Goal: Check status: Check status

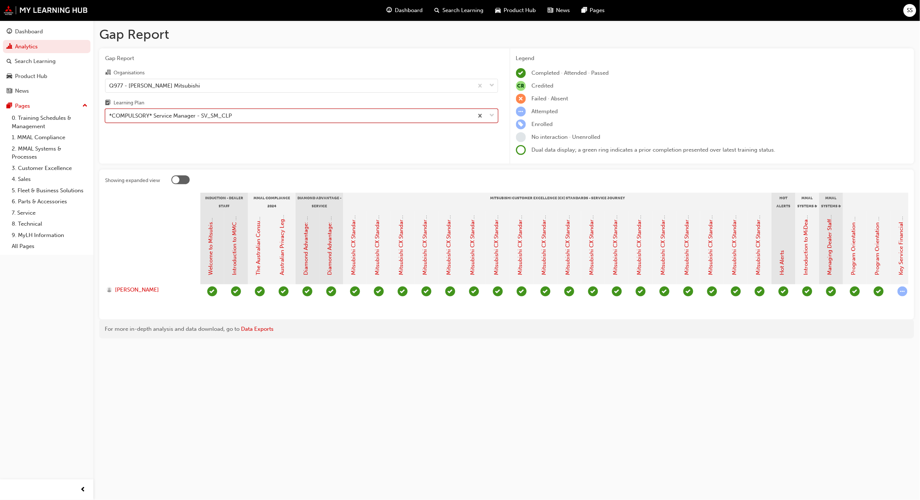
scroll to position [0, 329]
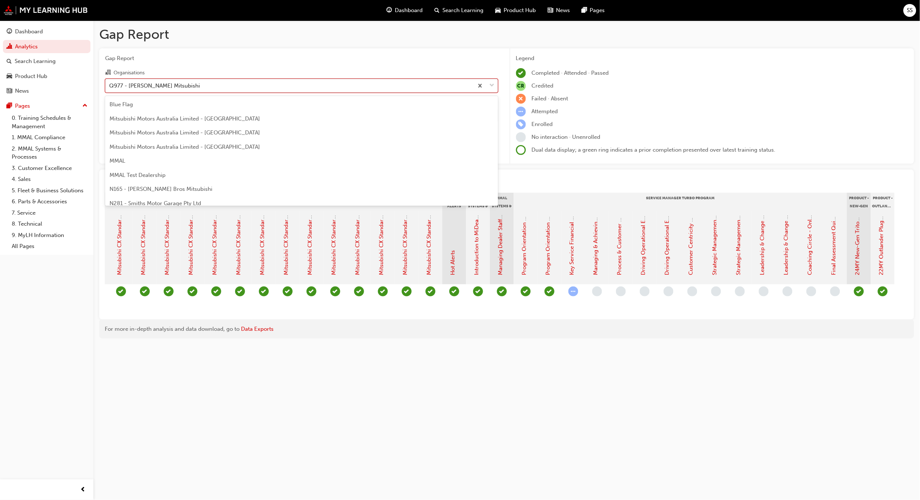
click at [396, 83] on div "Q977 - [PERSON_NAME] Mitsubishi" at bounding box center [290, 85] width 368 height 13
click at [110, 83] on input "Organisations option Q977 - [PERSON_NAME] Mitsubishi, selected. option Q977 - […" at bounding box center [109, 85] width 1 height 6
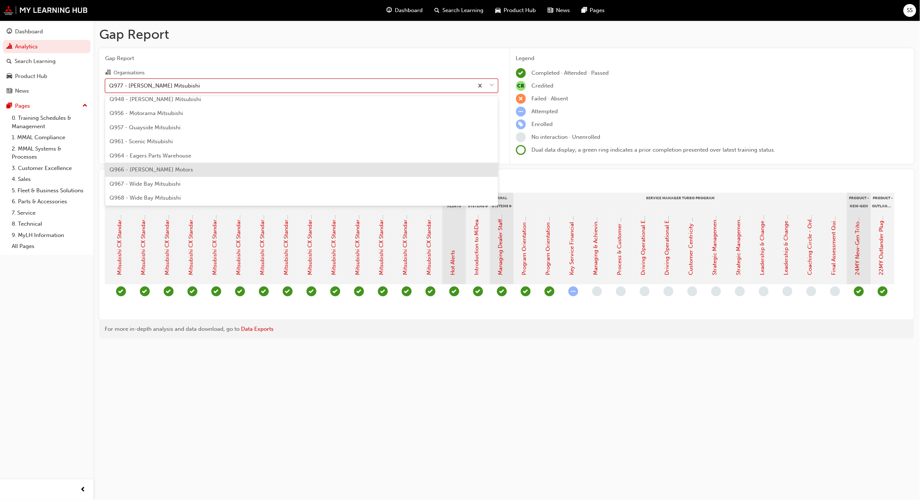
scroll to position [1131, 0]
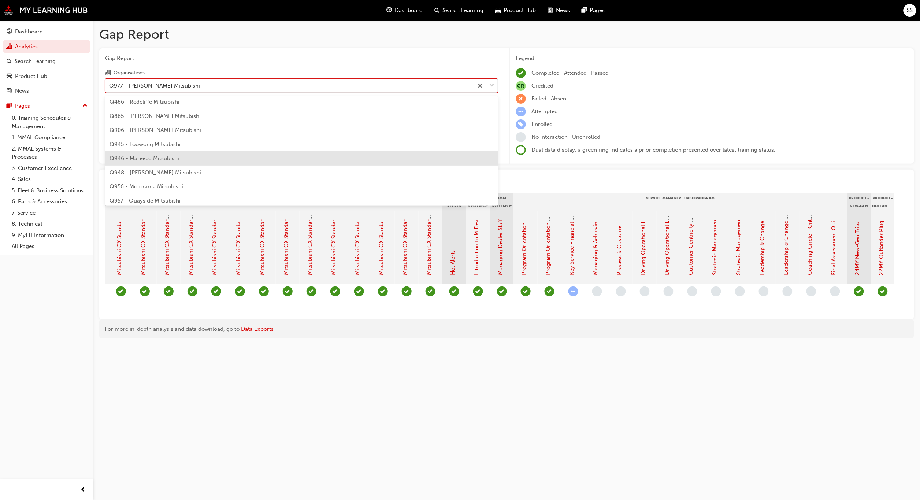
click at [161, 158] on span "Q946 - Mareeba Mitsubishi" at bounding box center [145, 158] width 70 height 7
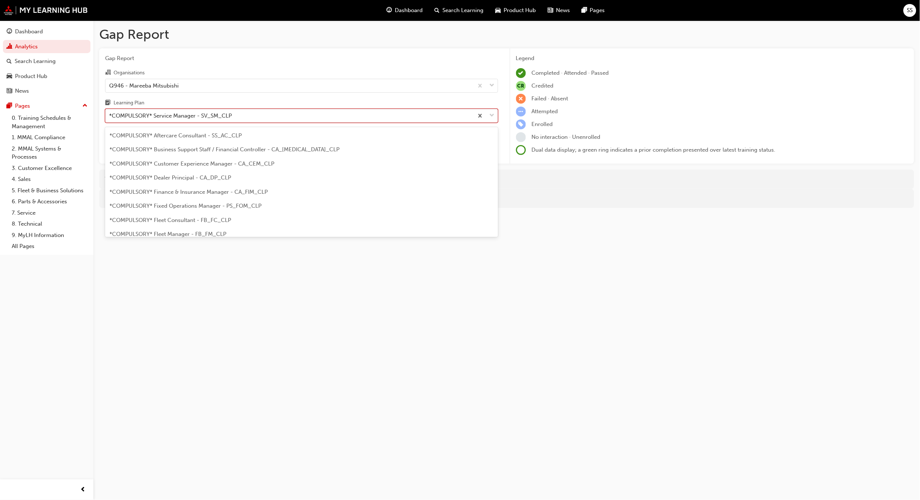
click at [248, 118] on div "*COMPULSORY* Service Manager - SV_SM_CLP" at bounding box center [290, 116] width 368 height 13
click at [110, 118] on input "Learning Plan option *COMPULSORY* Service Manager - SV_SM_CLP, selected. option…" at bounding box center [109, 115] width 1 height 6
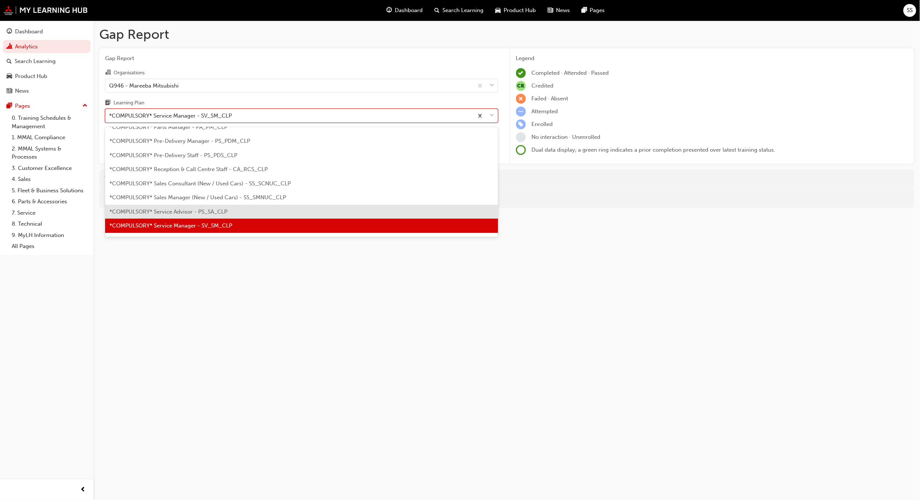
click at [196, 210] on span "*COMPULSORY* Service Advisor - PS_SA_CLP" at bounding box center [169, 211] width 118 height 7
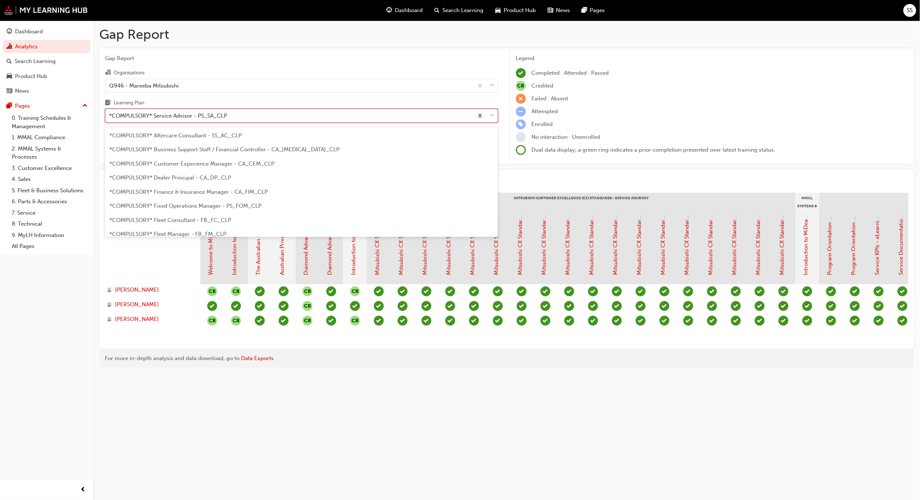
click at [491, 115] on span "down-icon" at bounding box center [492, 116] width 5 height 10
click at [110, 115] on input "Learning Plan option *COMPULSORY* Service Advisor - PS_SA_CLP, selected. option…" at bounding box center [109, 115] width 1 height 6
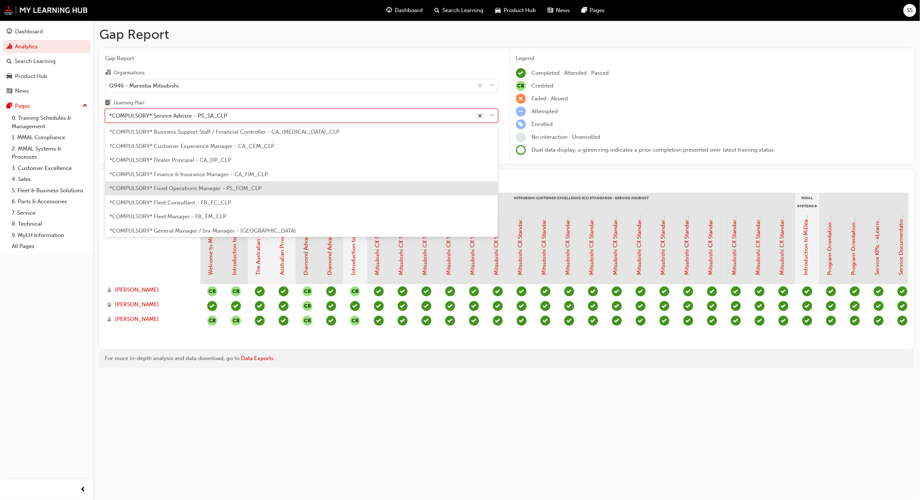
click at [185, 189] on span "*COMPULSORY* Fixed Operations Manager - PS_FOM_CLP" at bounding box center [186, 188] width 152 height 7
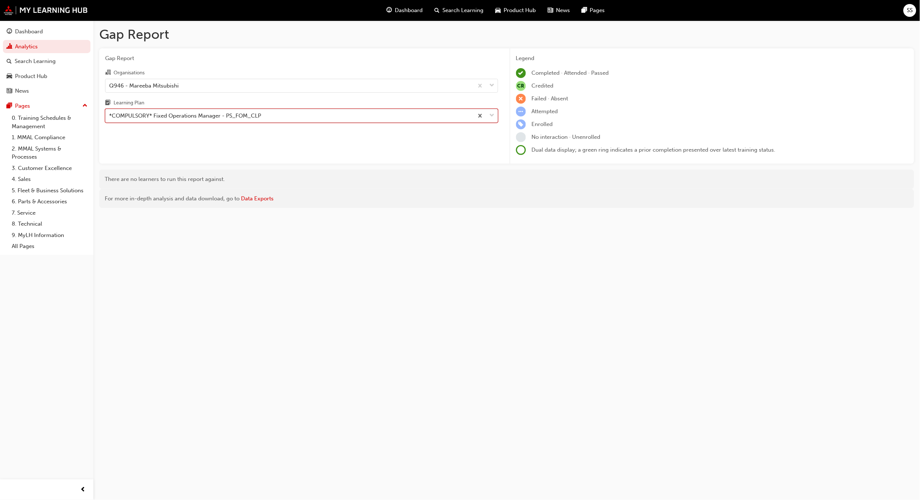
click at [492, 115] on span "down-icon" at bounding box center [492, 116] width 5 height 10
click at [110, 115] on input "Learning Plan option *COMPULSORY* Fixed Operations Manager - PS_FOM_CLP, select…" at bounding box center [109, 115] width 1 height 6
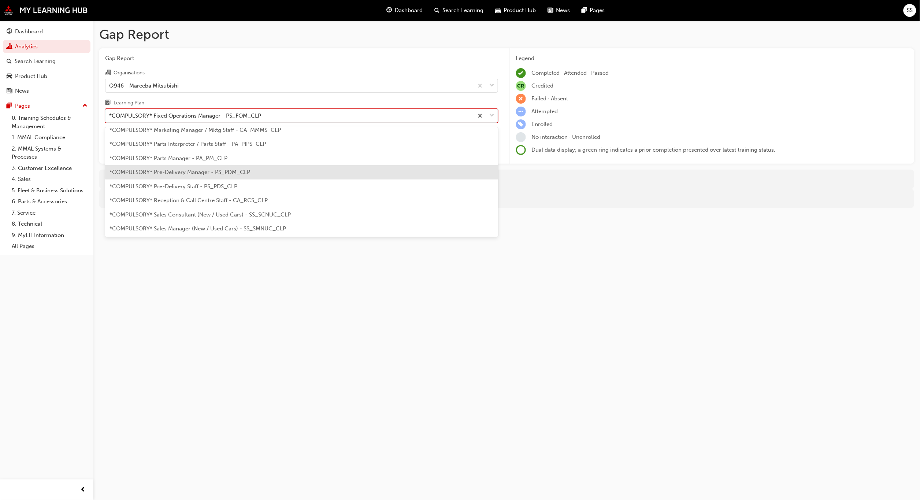
scroll to position [220, 0]
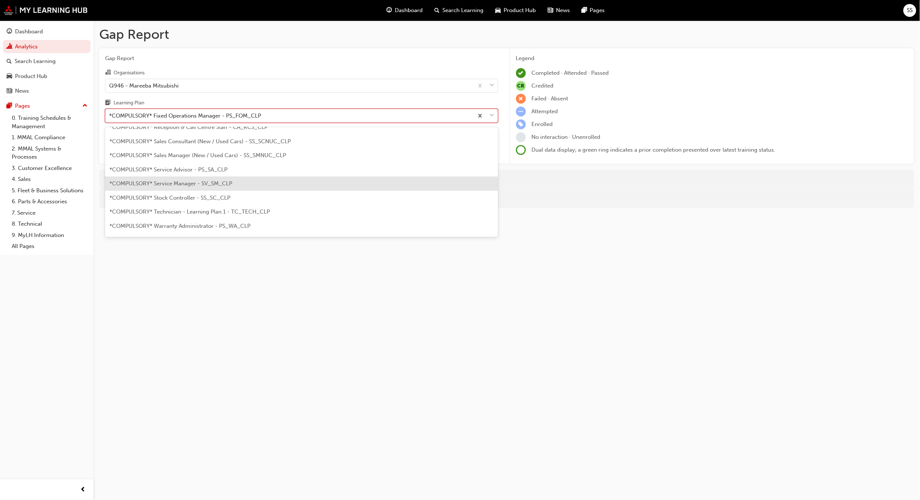
click at [184, 181] on span "*COMPULSORY* Service Manager - SV_SM_CLP" at bounding box center [171, 183] width 123 height 7
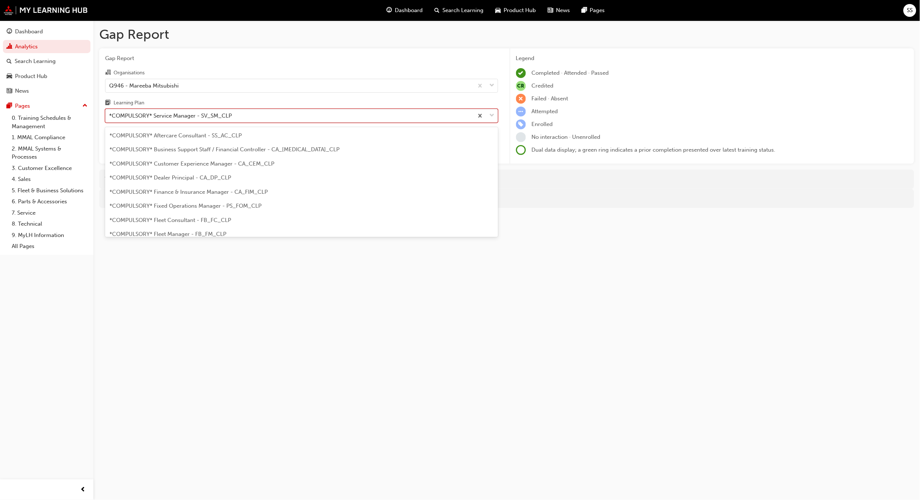
click at [492, 115] on span "down-icon" at bounding box center [492, 116] width 5 height 10
click at [110, 115] on input "Learning Plan option *COMPULSORY* Service Manager - SV_SM_CLP, selected. option…" at bounding box center [109, 115] width 1 height 6
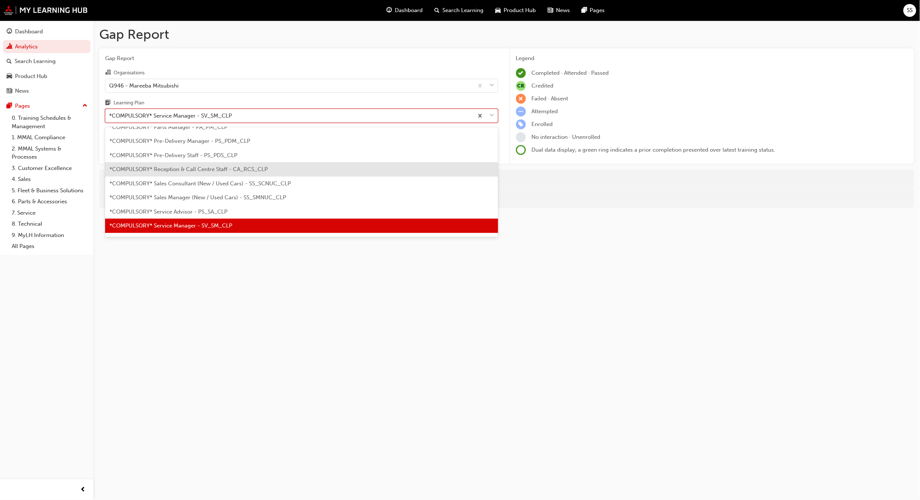
click at [218, 167] on span "*COMPULSORY* Reception & Call Centre Staff - CA_RCS_CLP" at bounding box center [189, 169] width 158 height 7
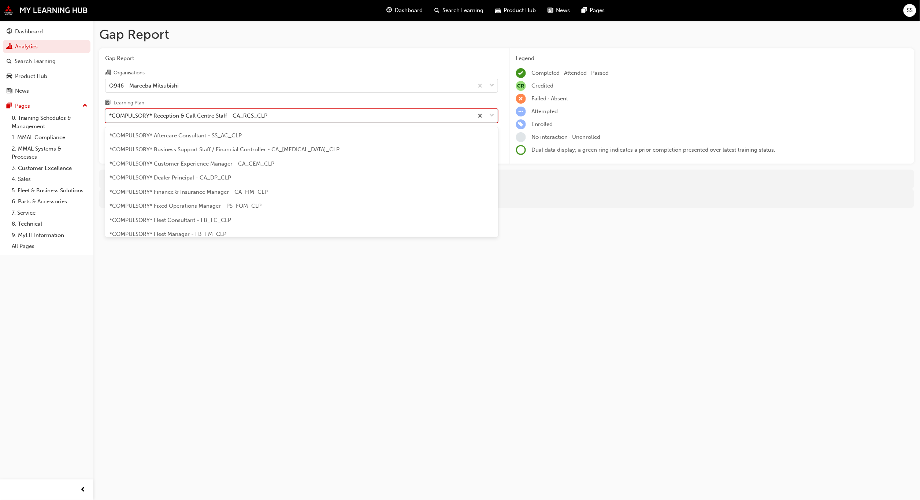
click at [490, 115] on span "down-icon" at bounding box center [492, 116] width 5 height 10
click at [110, 115] on input "Learning Plan option *COMPULSORY* Reception & Call Centre Staff - CA_RCS_CLP, s…" at bounding box center [109, 115] width 1 height 6
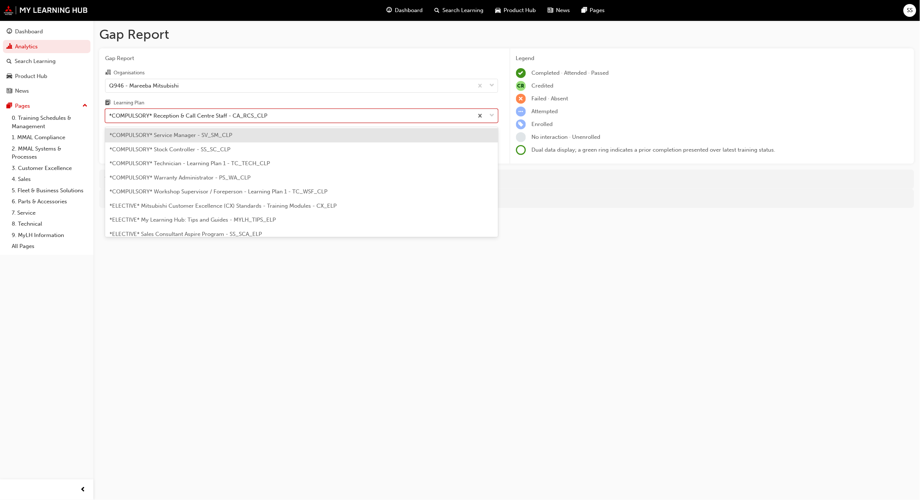
scroll to position [195, 0]
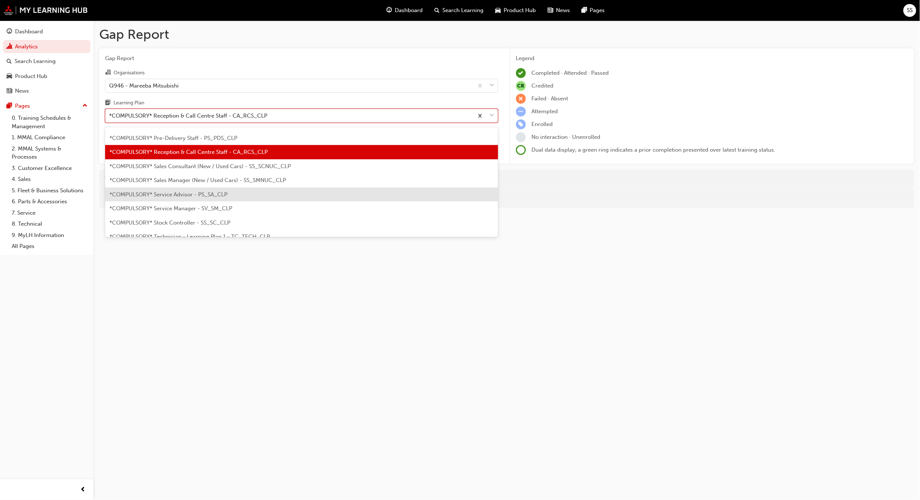
click at [185, 191] on span "*COMPULSORY* Service Advisor - PS_SA_CLP" at bounding box center [169, 194] width 118 height 7
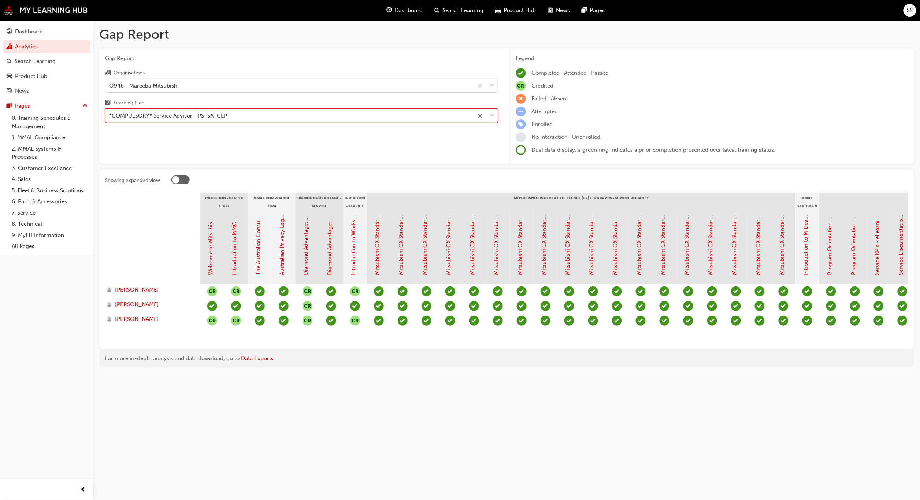
click at [412, 86] on div "Q946 - Mareeba Mitsubishi" at bounding box center [290, 85] width 368 height 13
click at [110, 86] on input "Organisations Q946 - Mareeba Mitsubishi" at bounding box center [109, 85] width 1 height 6
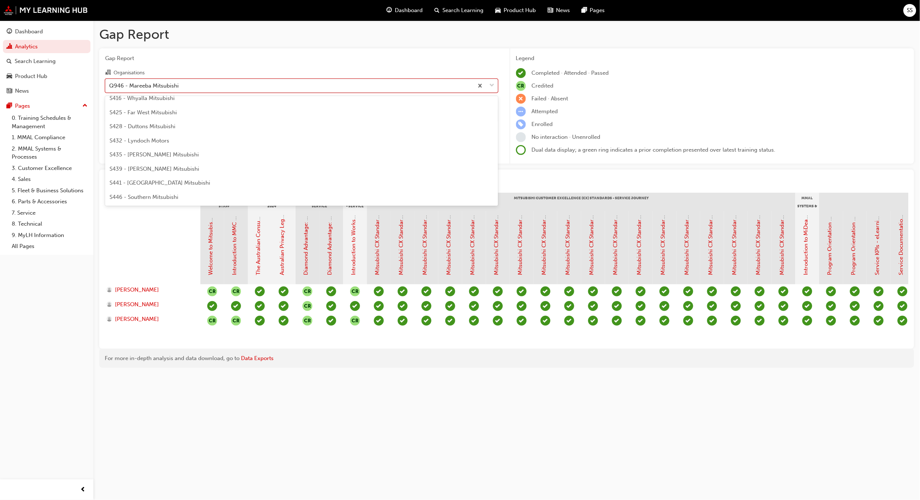
scroll to position [1672, 0]
